Goal: Task Accomplishment & Management: Complete application form

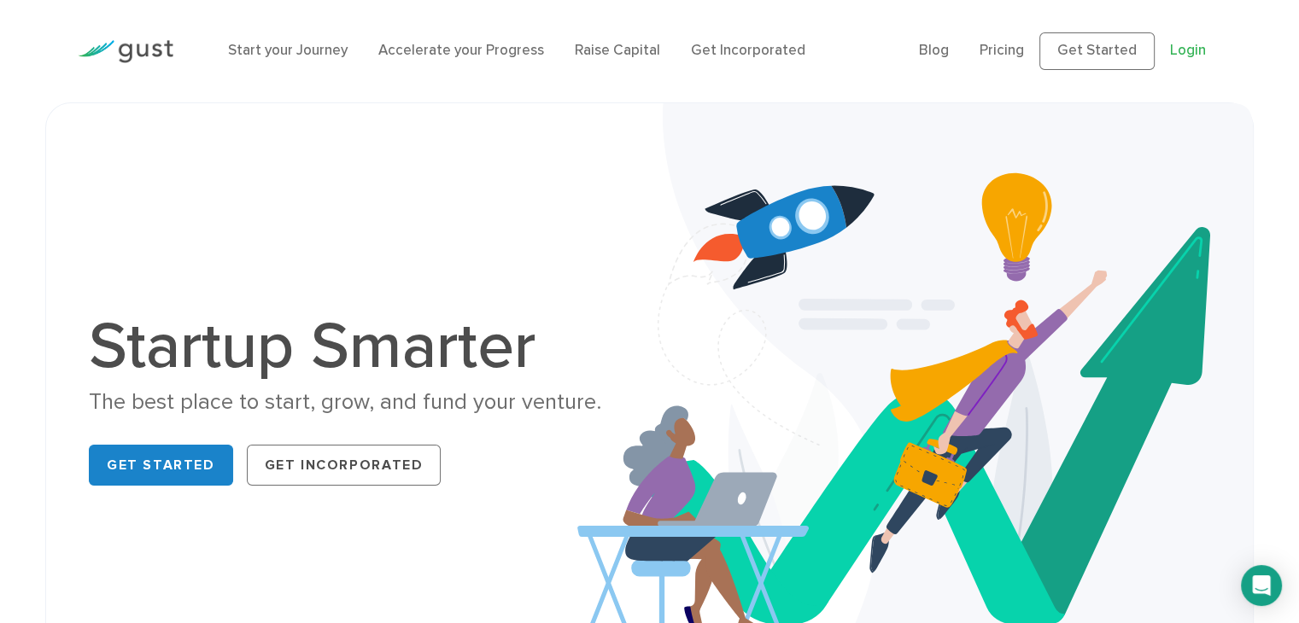
click at [1183, 56] on link "Login" at bounding box center [1188, 50] width 36 height 17
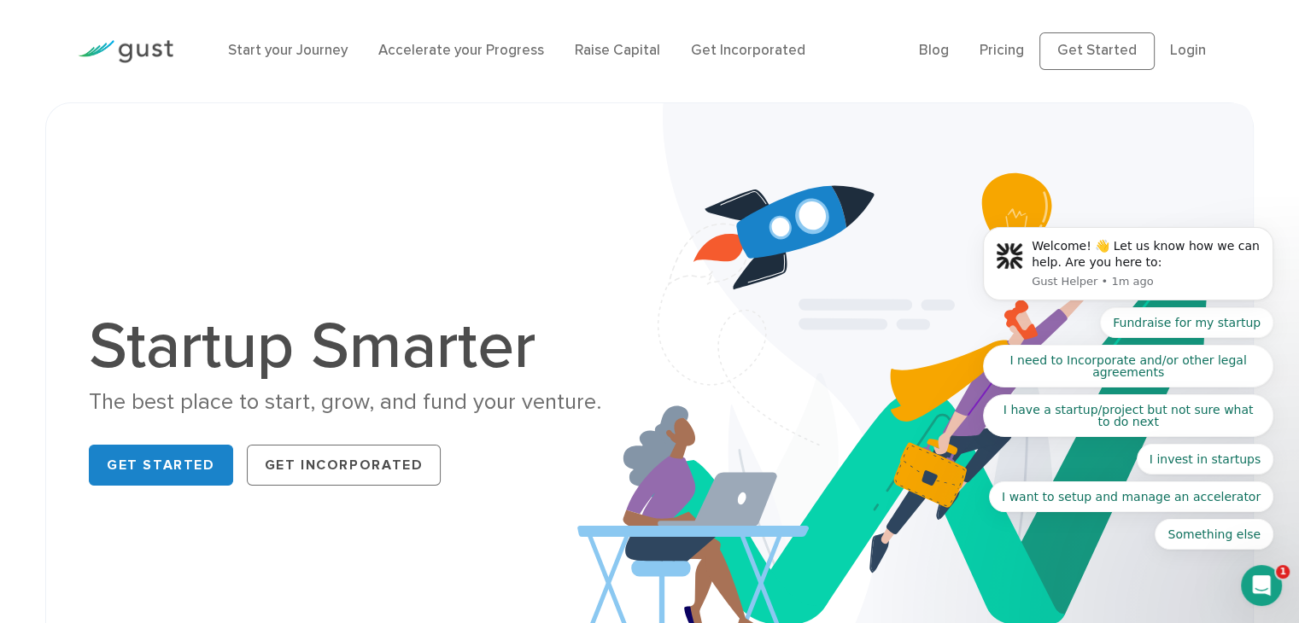
click at [1175, 47] on body "Welcome! 👋 Let us know how we can help. Are you here to: Gust Helper • 1m ago F…" at bounding box center [1128, 269] width 328 height 601
click at [1183, 51] on body "Welcome! 👋 Let us know how we can help. Are you here to: Gust Helper • 1m ago F…" at bounding box center [1128, 269] width 328 height 601
click at [1169, 49] on body "Welcome! 👋 Let us know how we can help. Are you here to: Gust Helper • 1m ago F…" at bounding box center [1128, 269] width 328 height 601
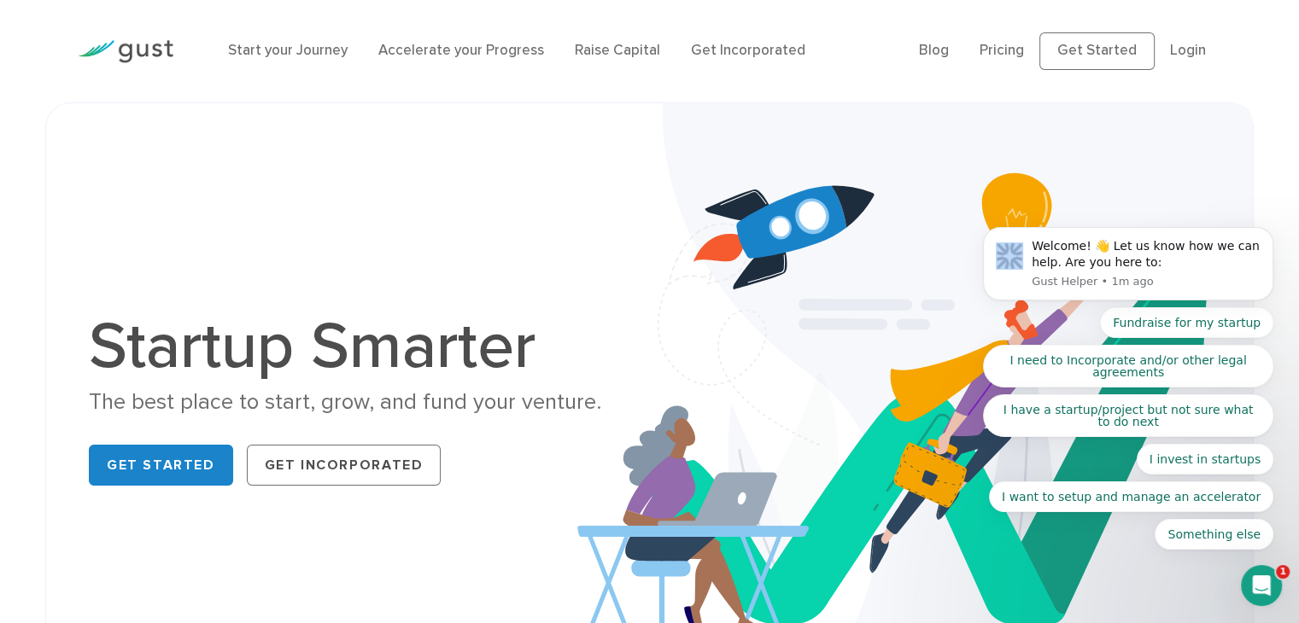
click at [1169, 54] on body "Welcome! 👋 Let us know how we can help. Are you here to: Gust Helper • 1m ago F…" at bounding box center [1128, 269] width 328 height 601
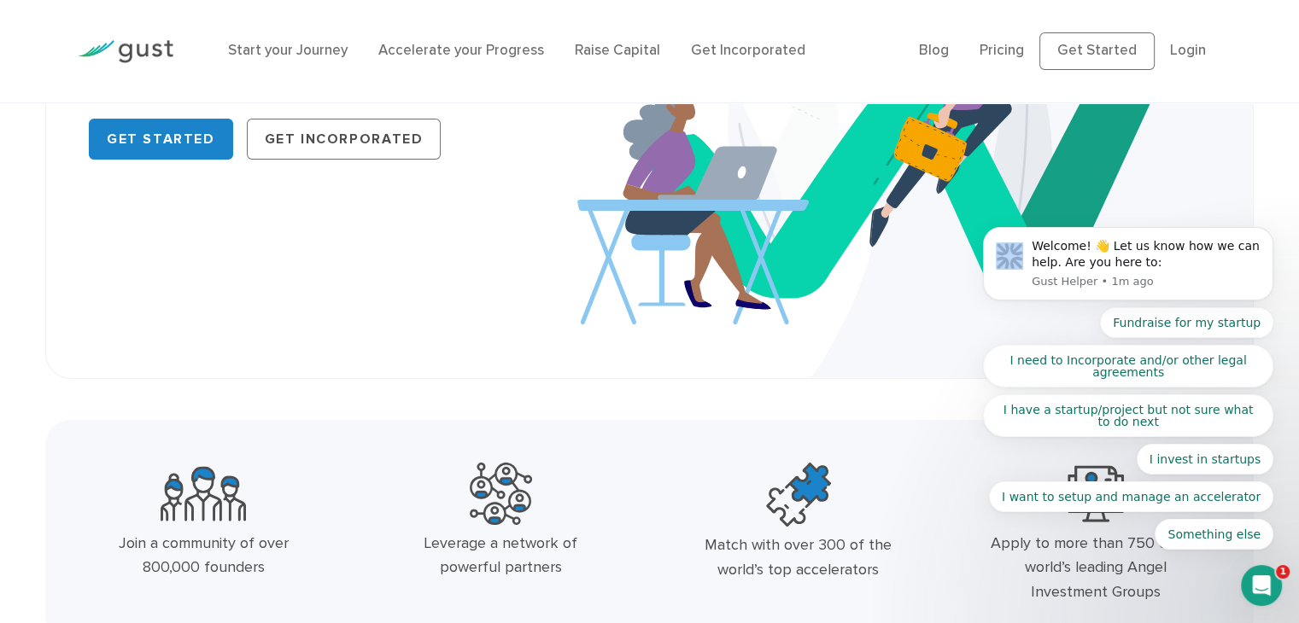
scroll to position [342, 0]
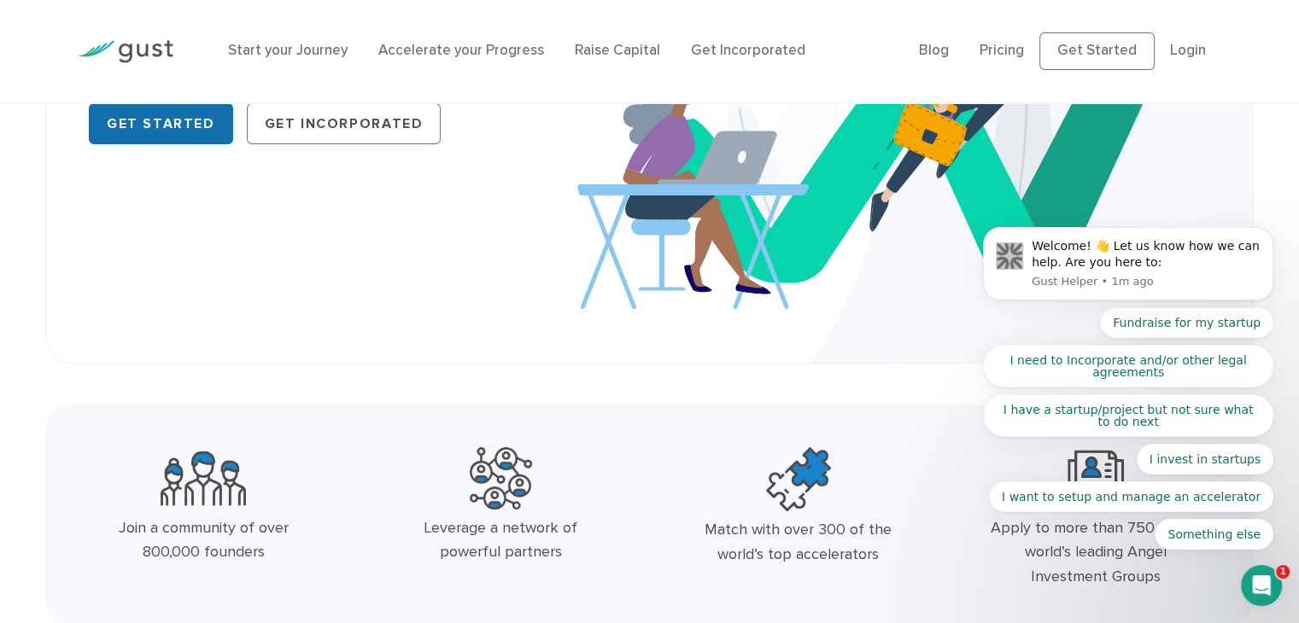
click at [144, 127] on link "Get Started" at bounding box center [161, 123] width 144 height 41
